Goal: Submit feedback/report problem

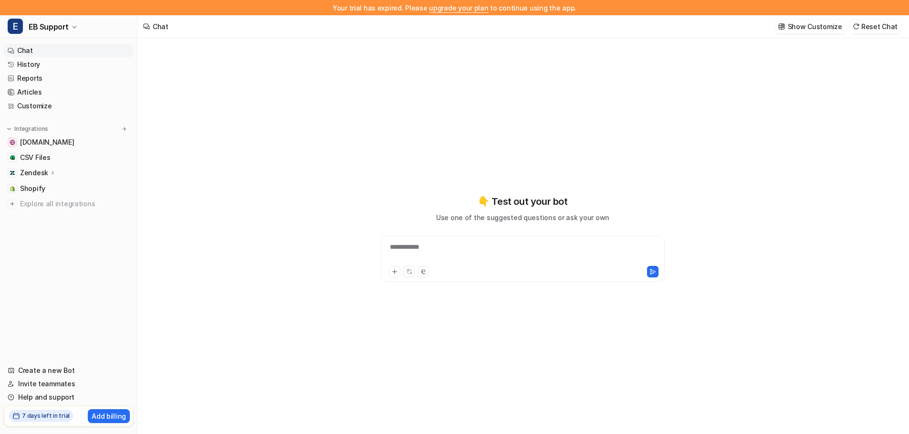
type textarea "**********"
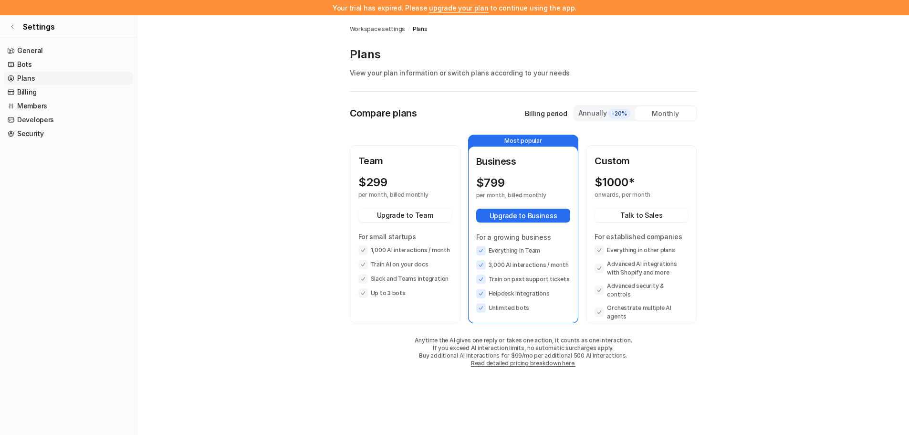
click at [433, 163] on p "Team" at bounding box center [404, 161] width 93 height 14
